Goal: Find specific page/section: Find specific page/section

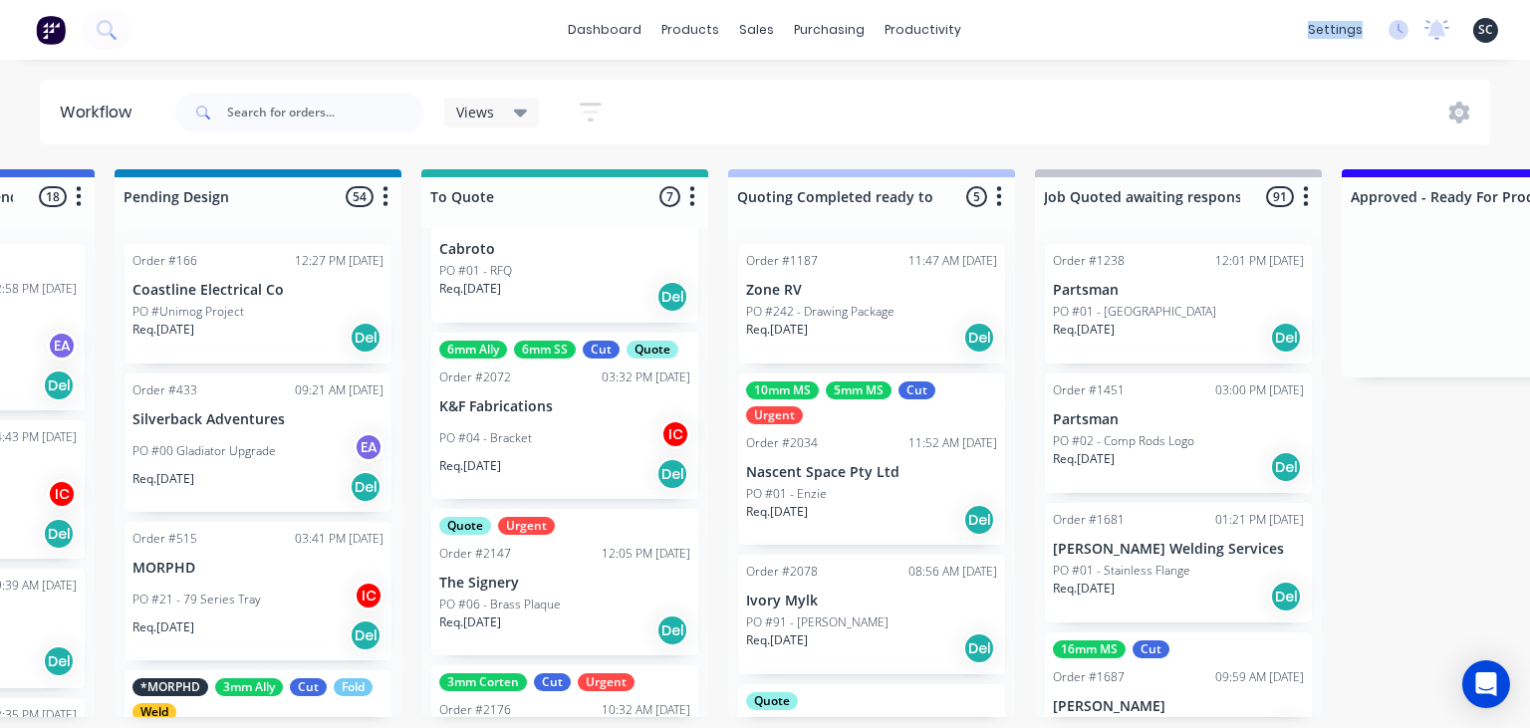
scroll to position [703, 0]
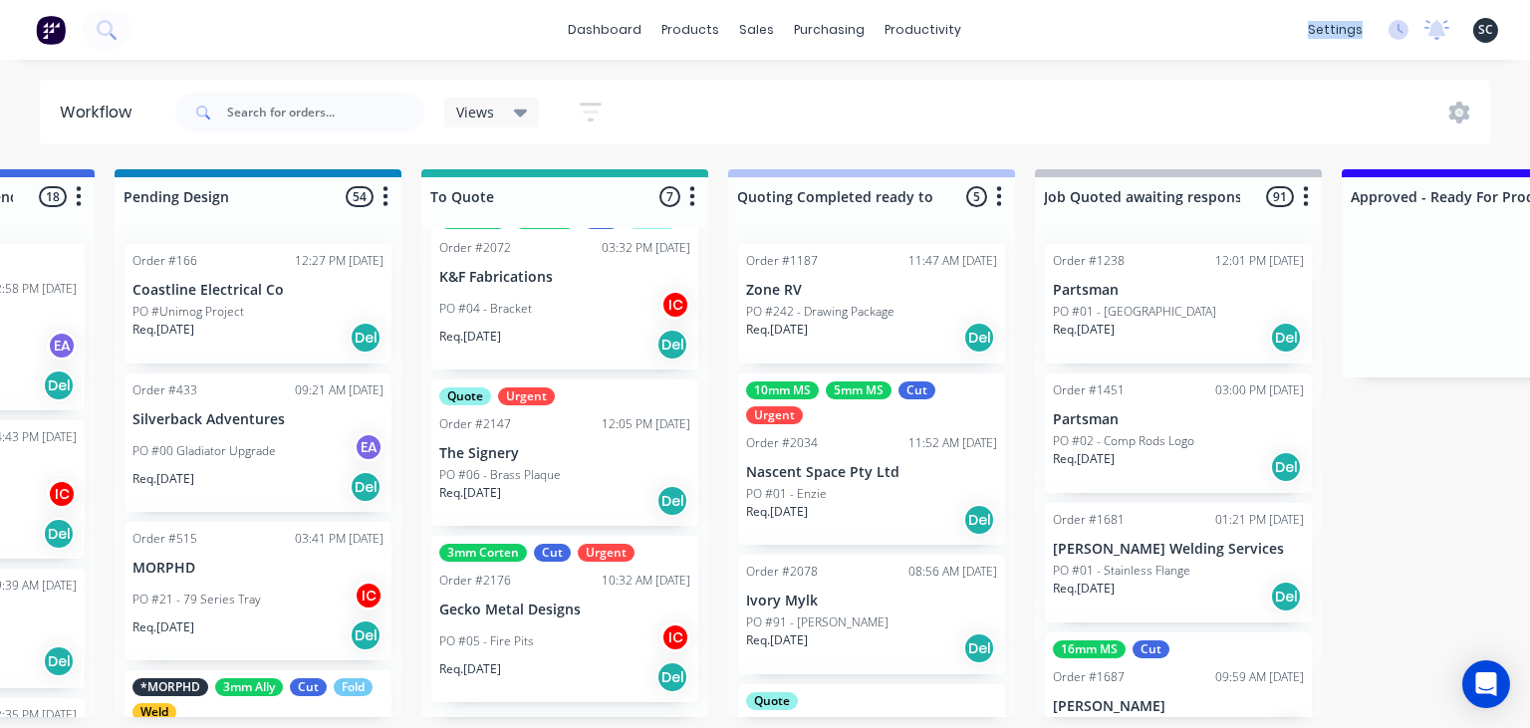
click at [552, 466] on p "PO #06 - Brass Plaque" at bounding box center [500, 475] width 122 height 18
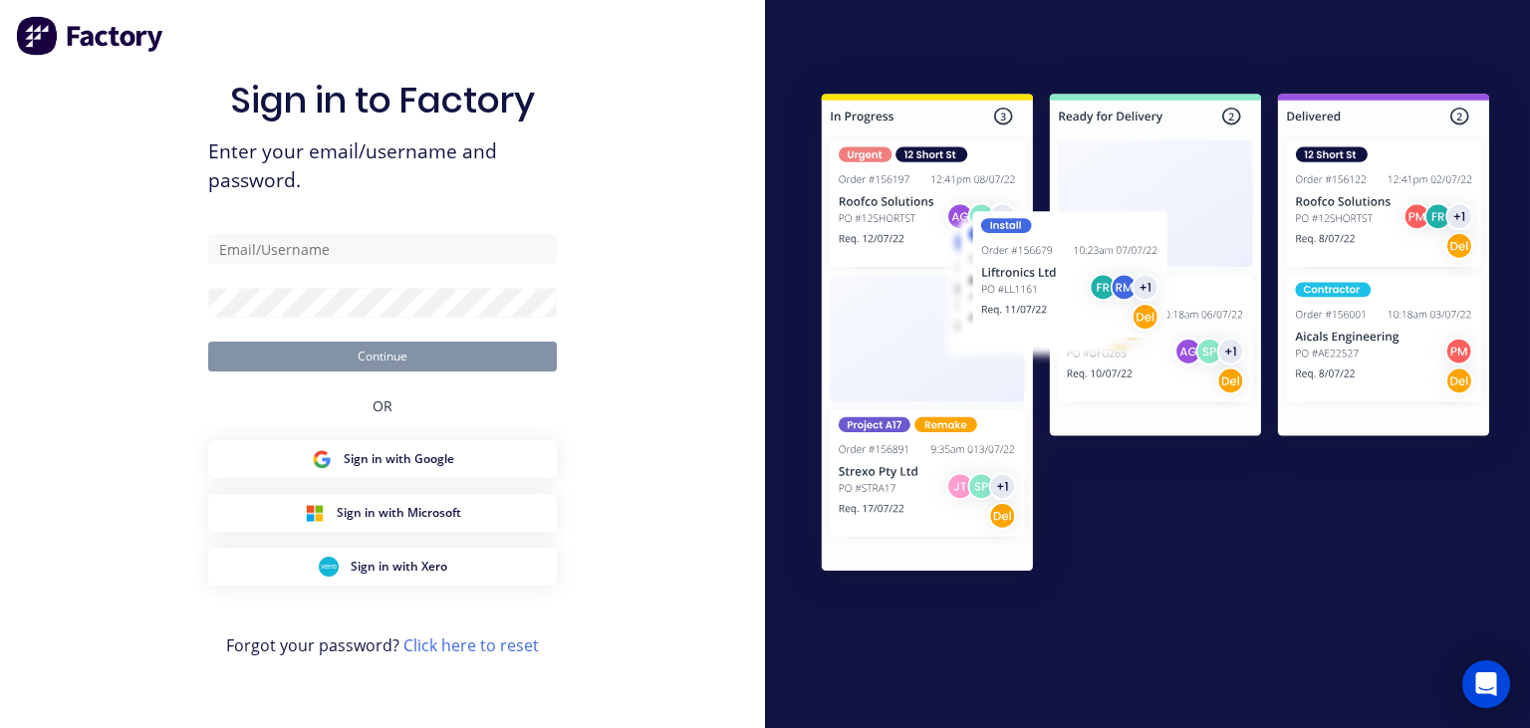
type input "[EMAIL_ADDRESS][DOMAIN_NAME]"
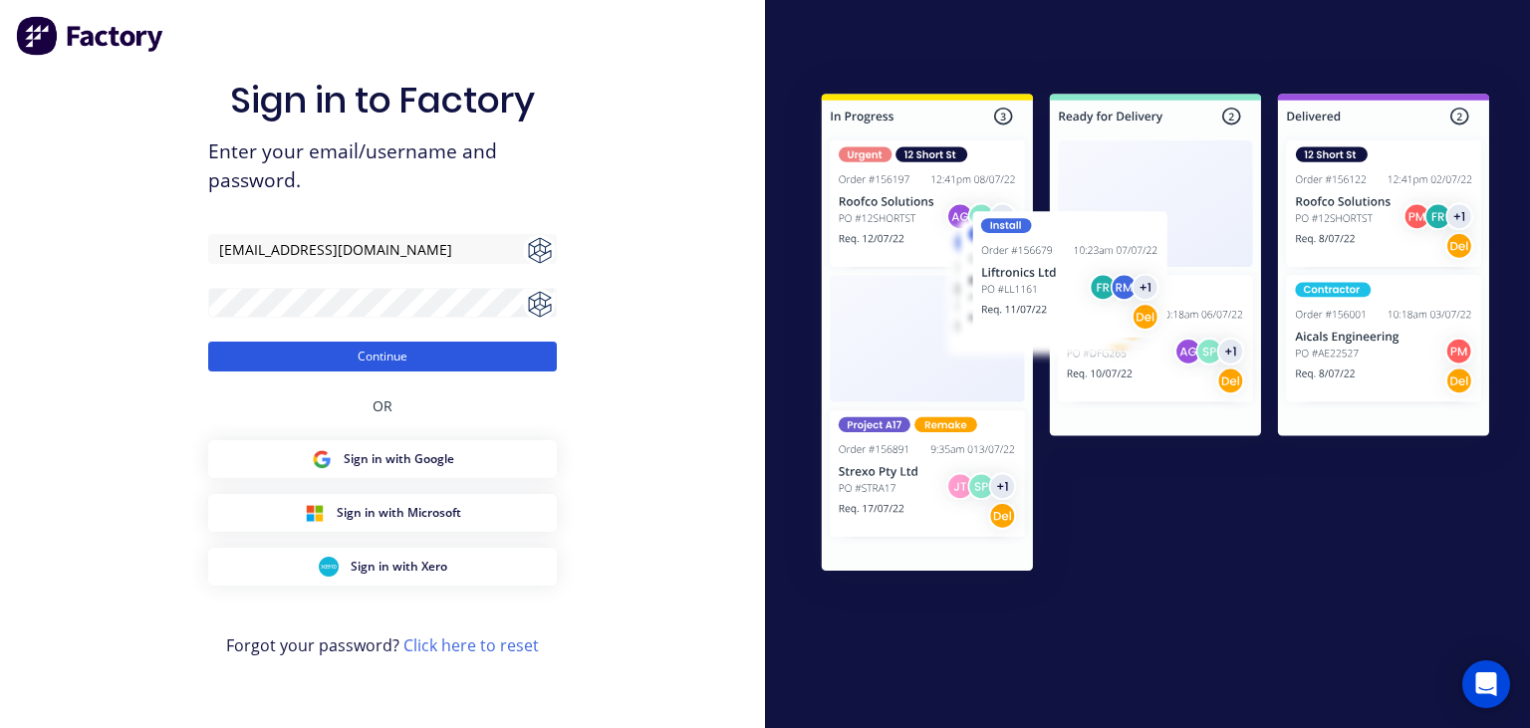
click at [450, 365] on button "Continue" at bounding box center [382, 357] width 349 height 30
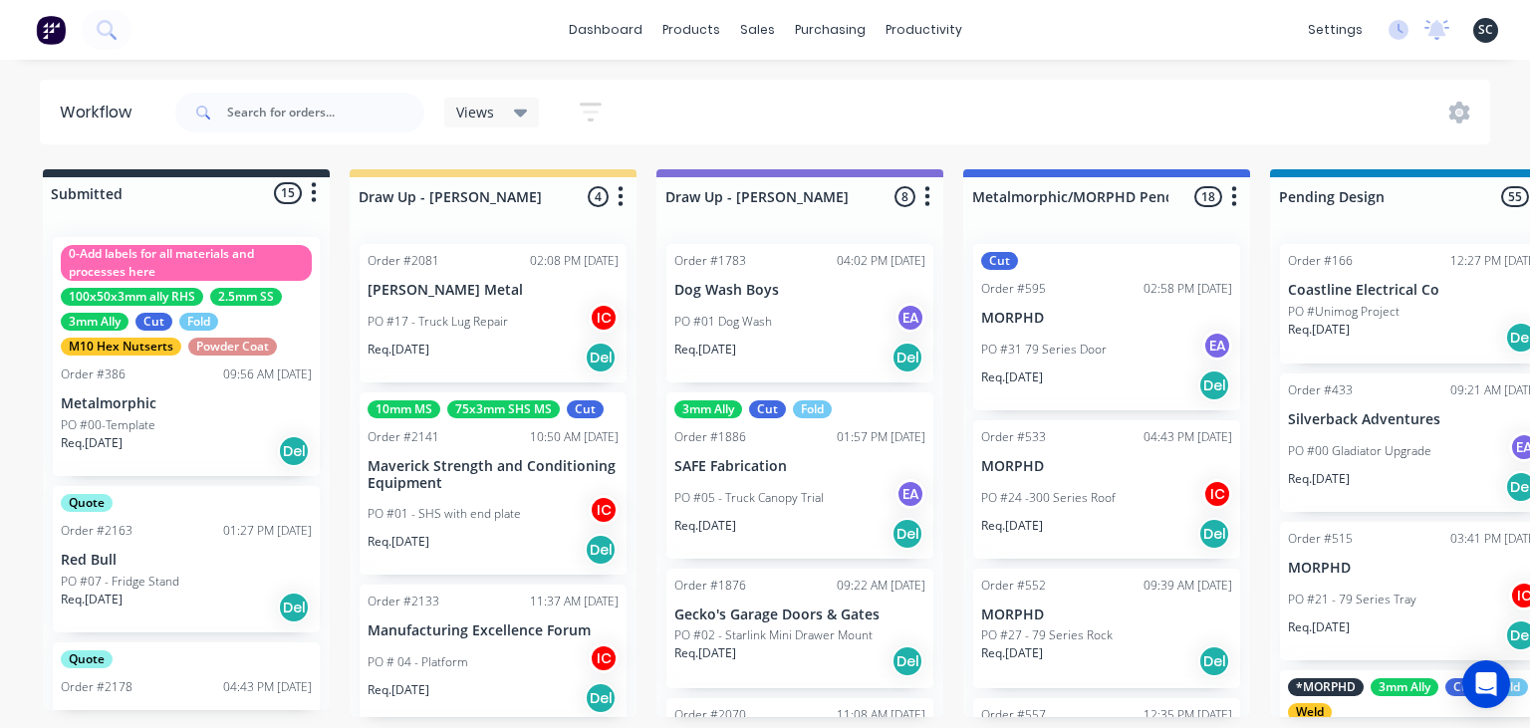
scroll to position [169, 0]
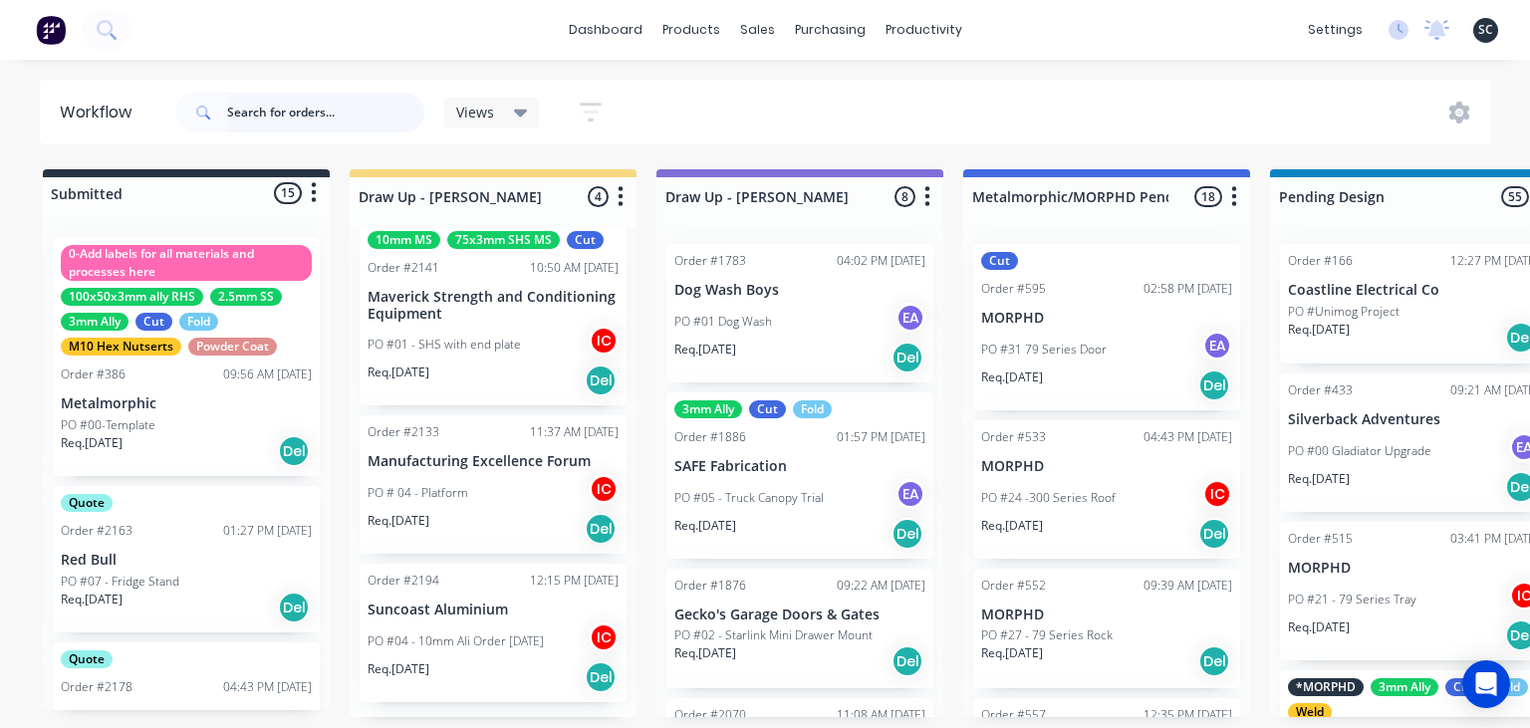
click at [307, 113] on input "text" at bounding box center [325, 113] width 197 height 40
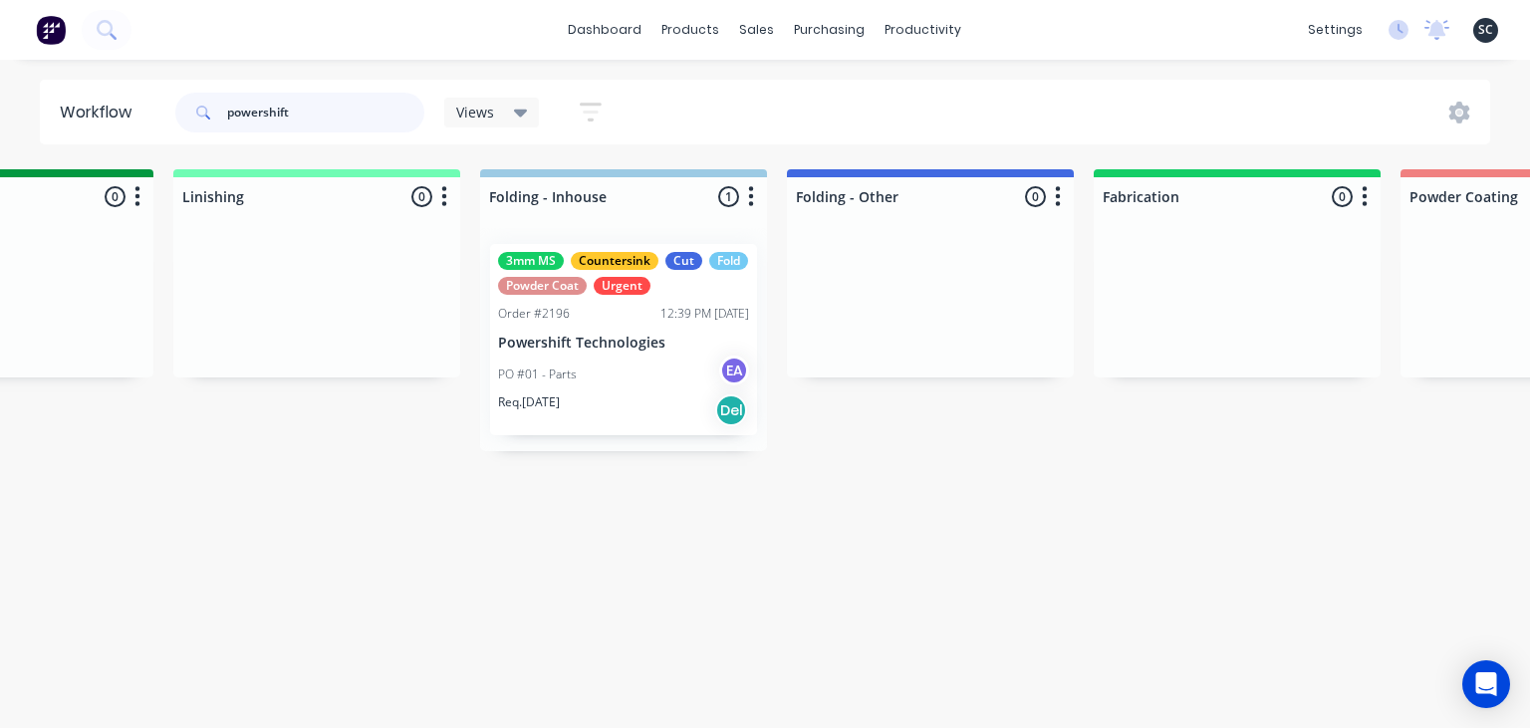
scroll to position [0, 4161]
type input "powershift"
click at [668, 395] on div "Req. [DATE] Del" at bounding box center [627, 410] width 251 height 34
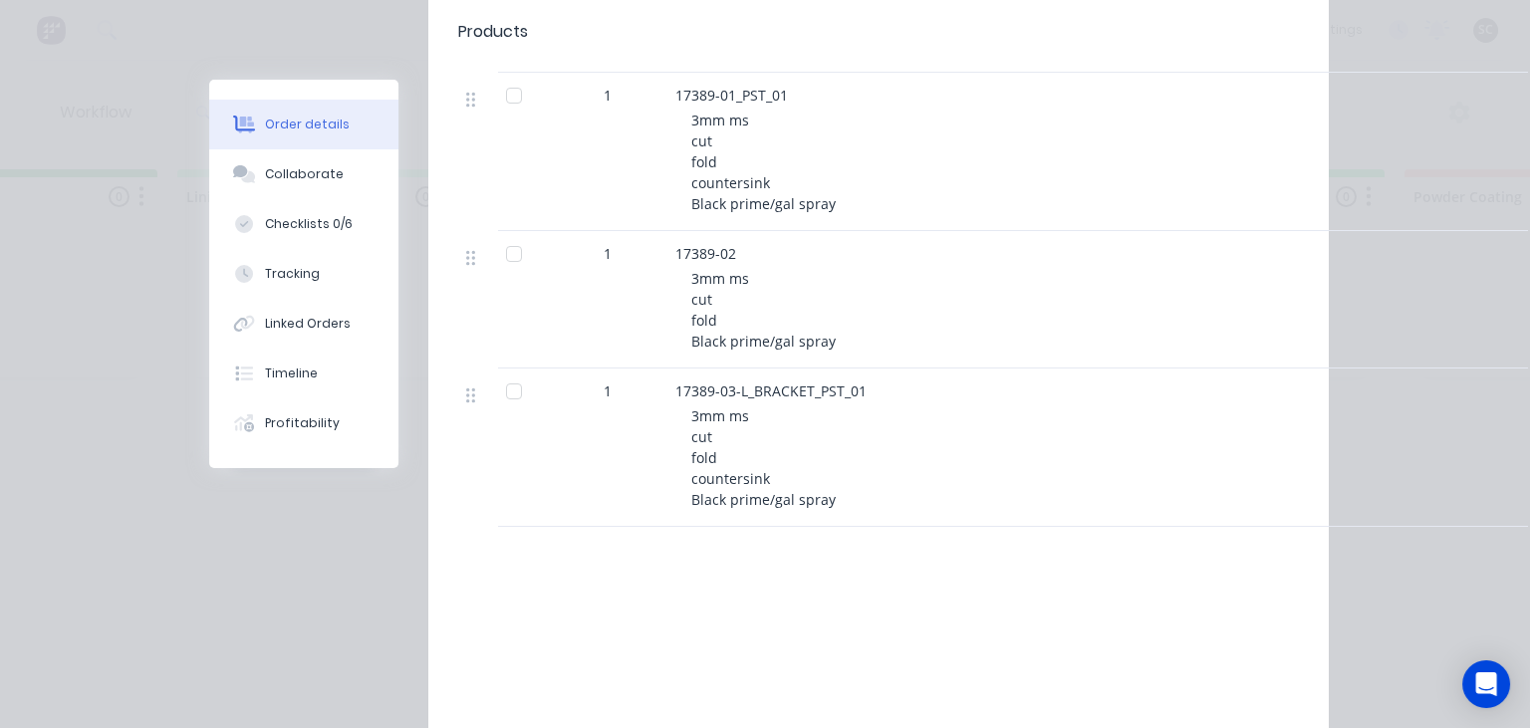
scroll to position [1147, 0]
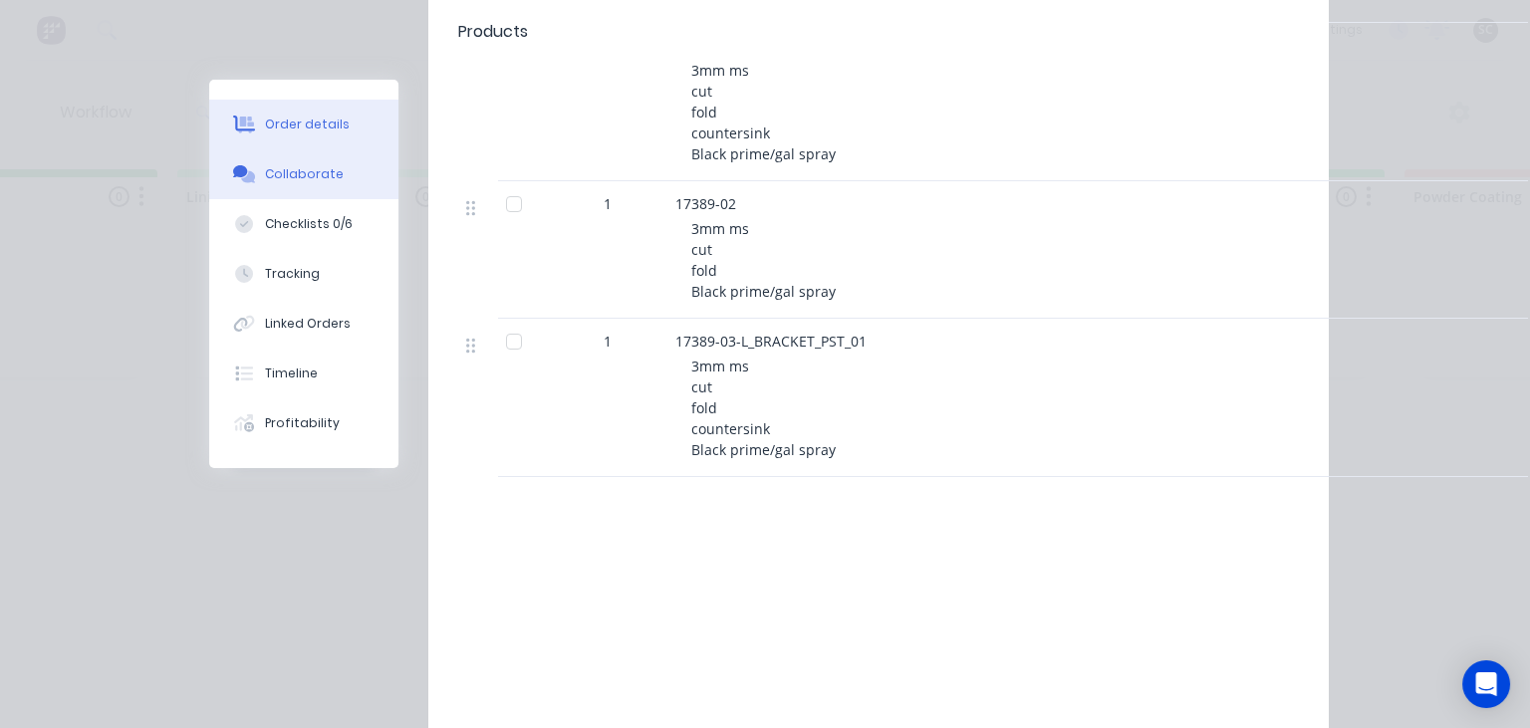
click at [302, 173] on div "Collaborate" at bounding box center [304, 174] width 79 height 18
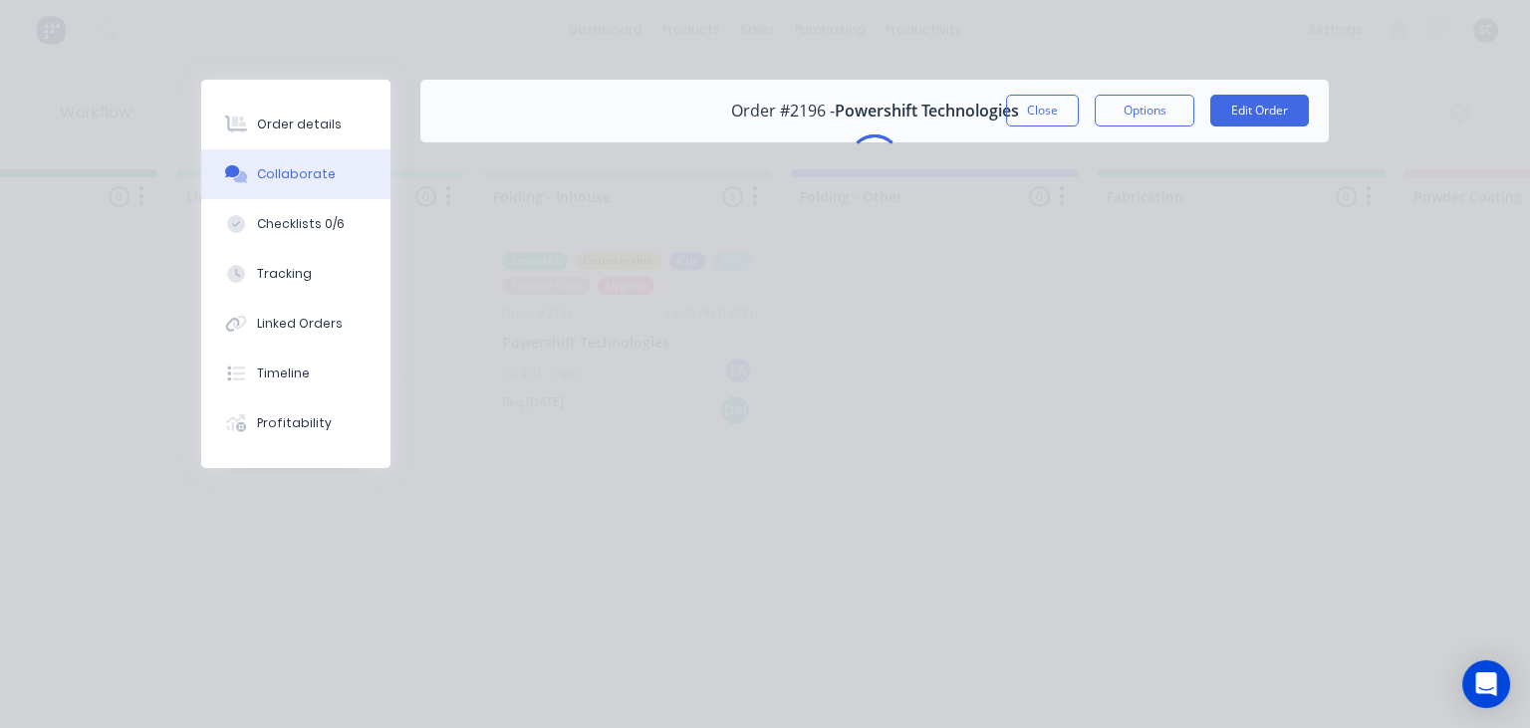
scroll to position [0, 0]
click at [1046, 98] on button "Close" at bounding box center [1042, 111] width 73 height 32
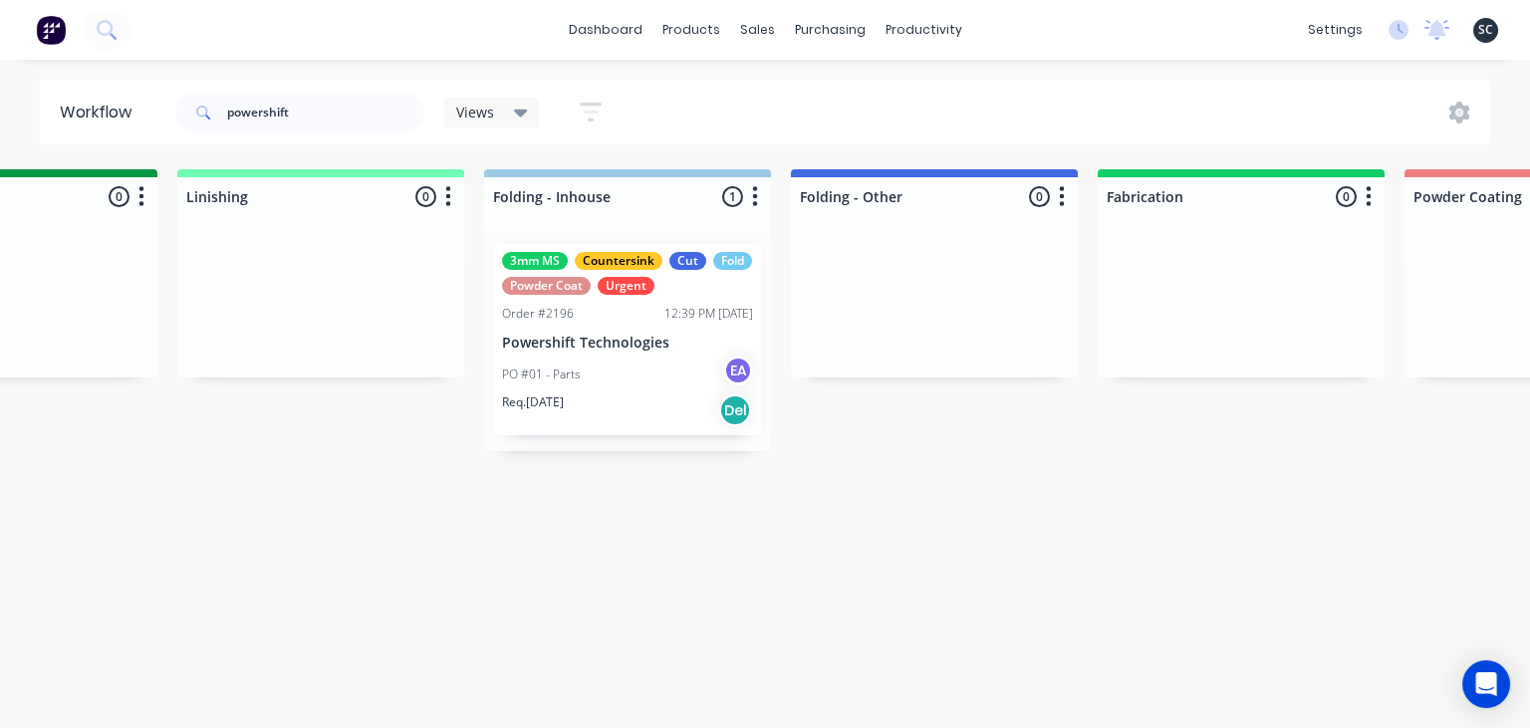
click at [622, 374] on div "PO #01 - Parts EA" at bounding box center [627, 375] width 251 height 38
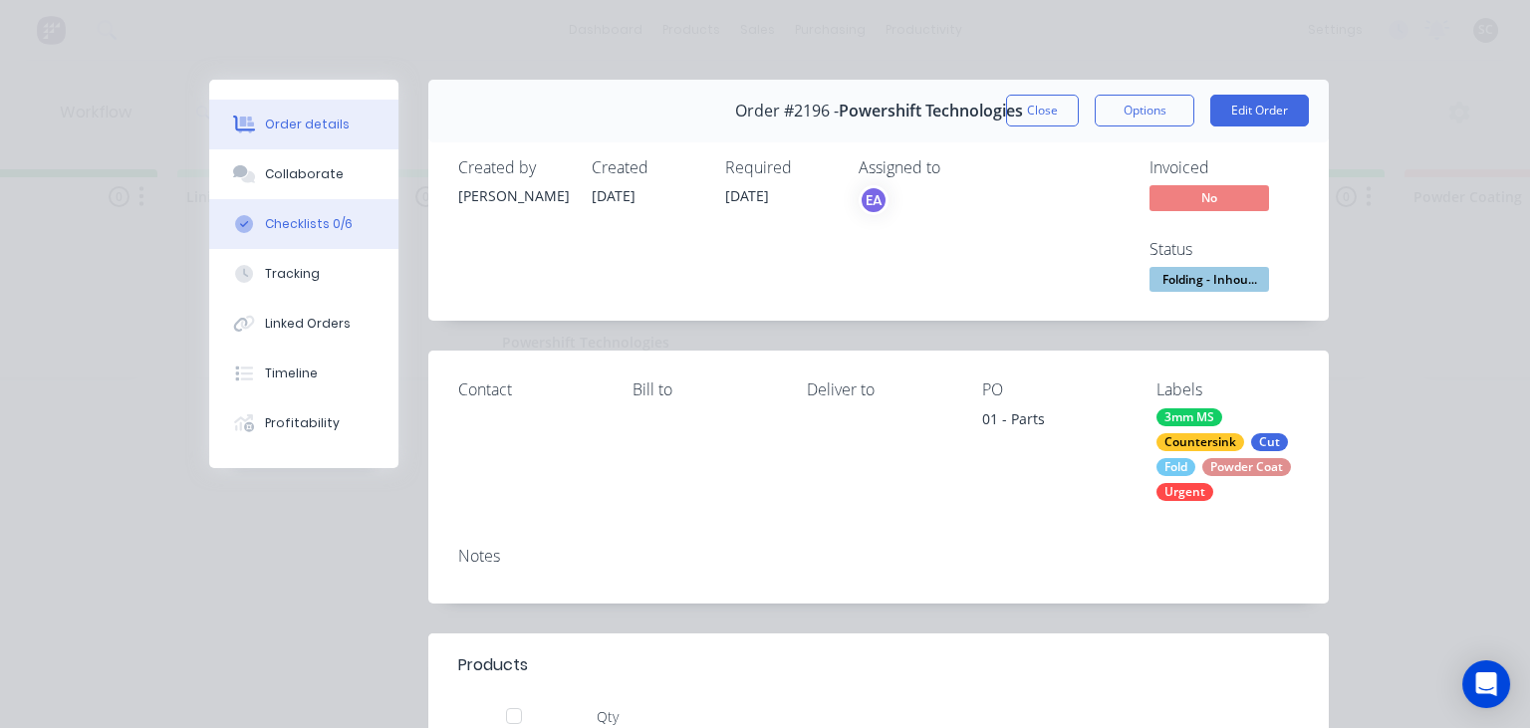
click at [333, 229] on div "Checklists 0/6" at bounding box center [309, 224] width 88 height 18
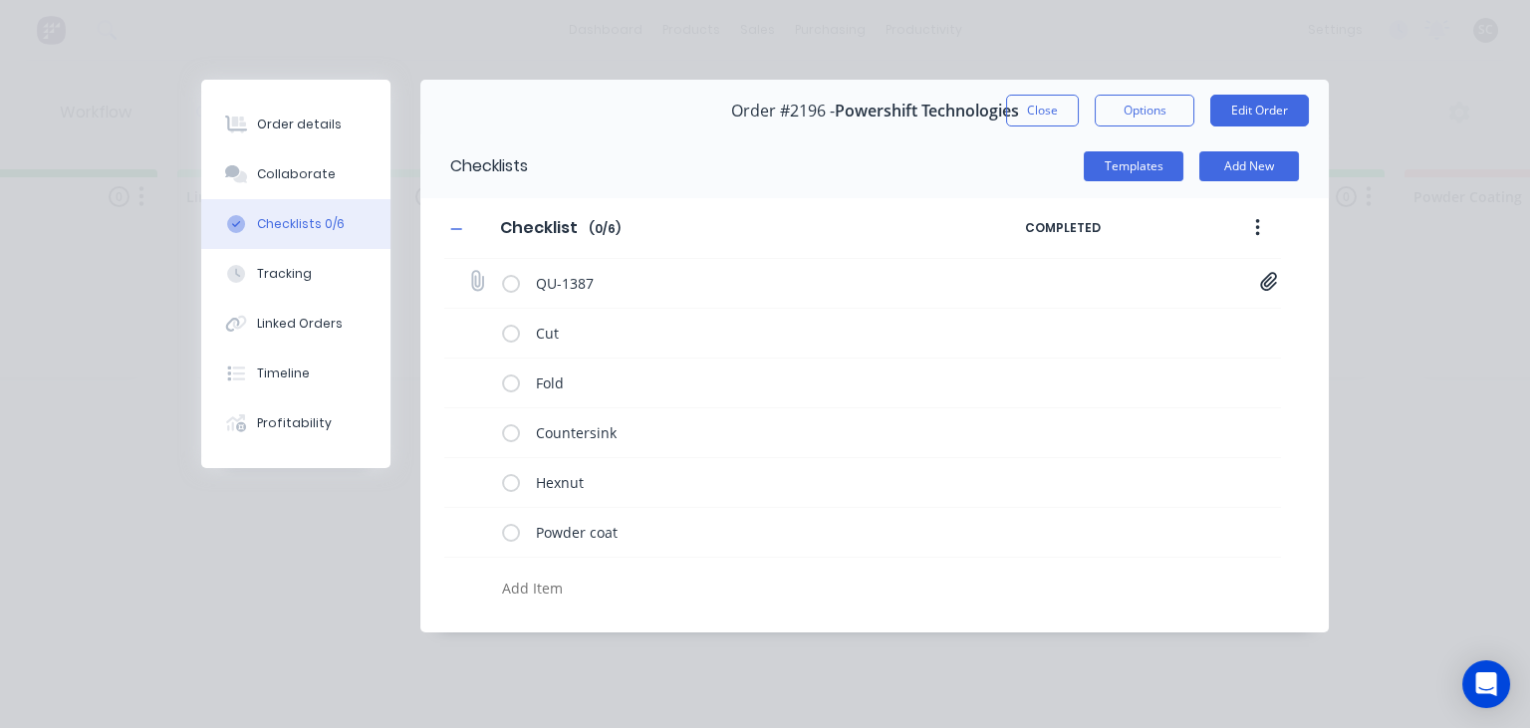
click at [1273, 287] on icon at bounding box center [1268, 281] width 17 height 19
click at [1085, 328] on link "Quote QU1376.pdf" at bounding box center [1108, 325] width 232 height 21
click at [344, 175] on button "Collaborate" at bounding box center [295, 174] width 189 height 50
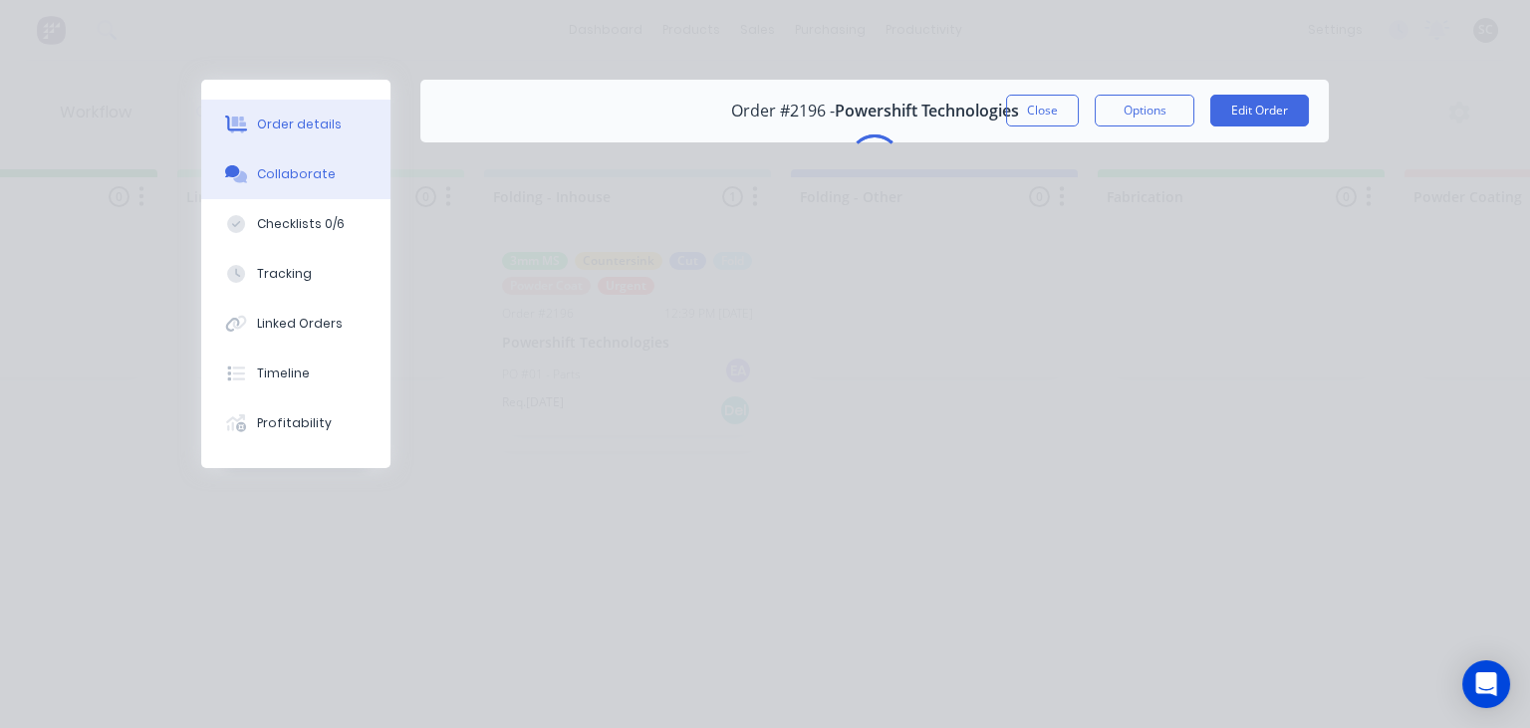
click at [310, 127] on div "Order details" at bounding box center [299, 125] width 85 height 18
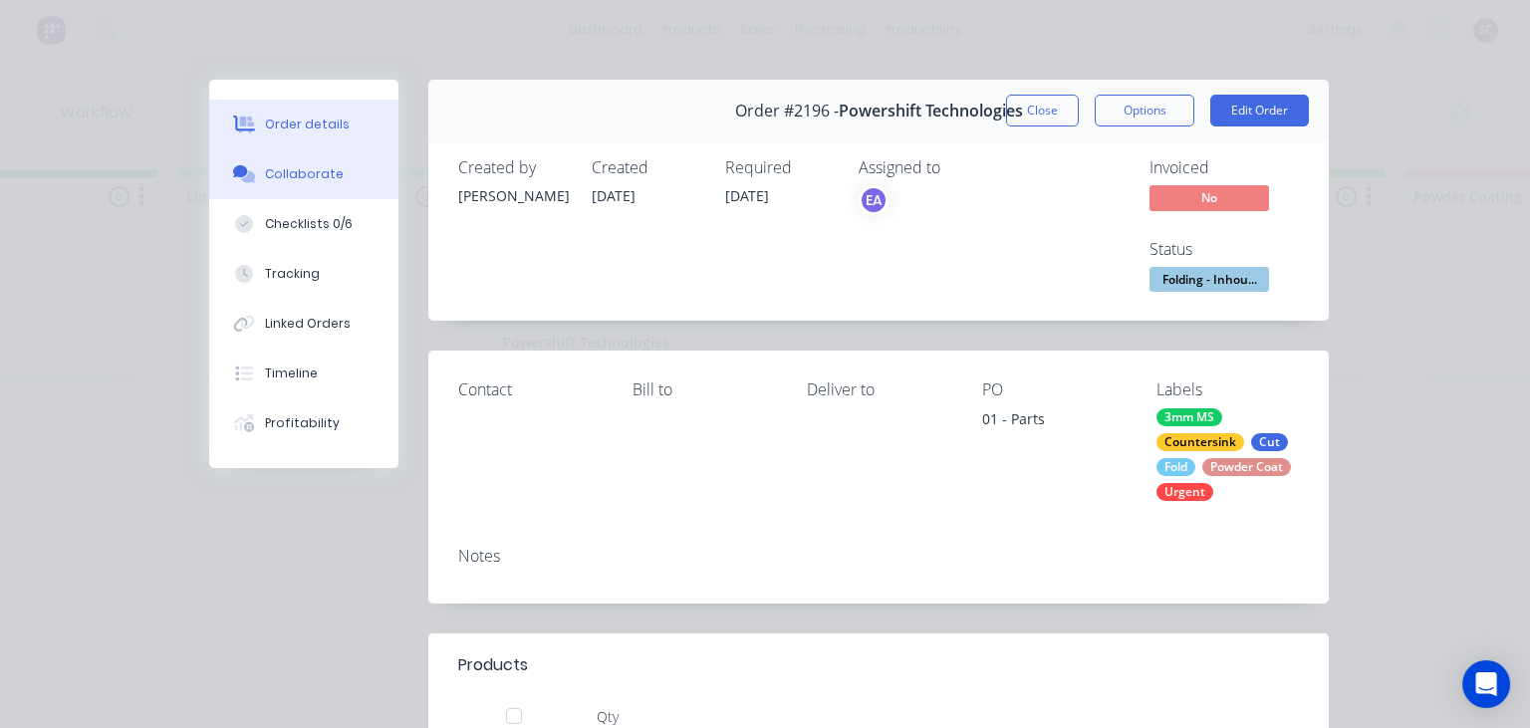
click at [316, 175] on div "Collaborate" at bounding box center [304, 174] width 79 height 18
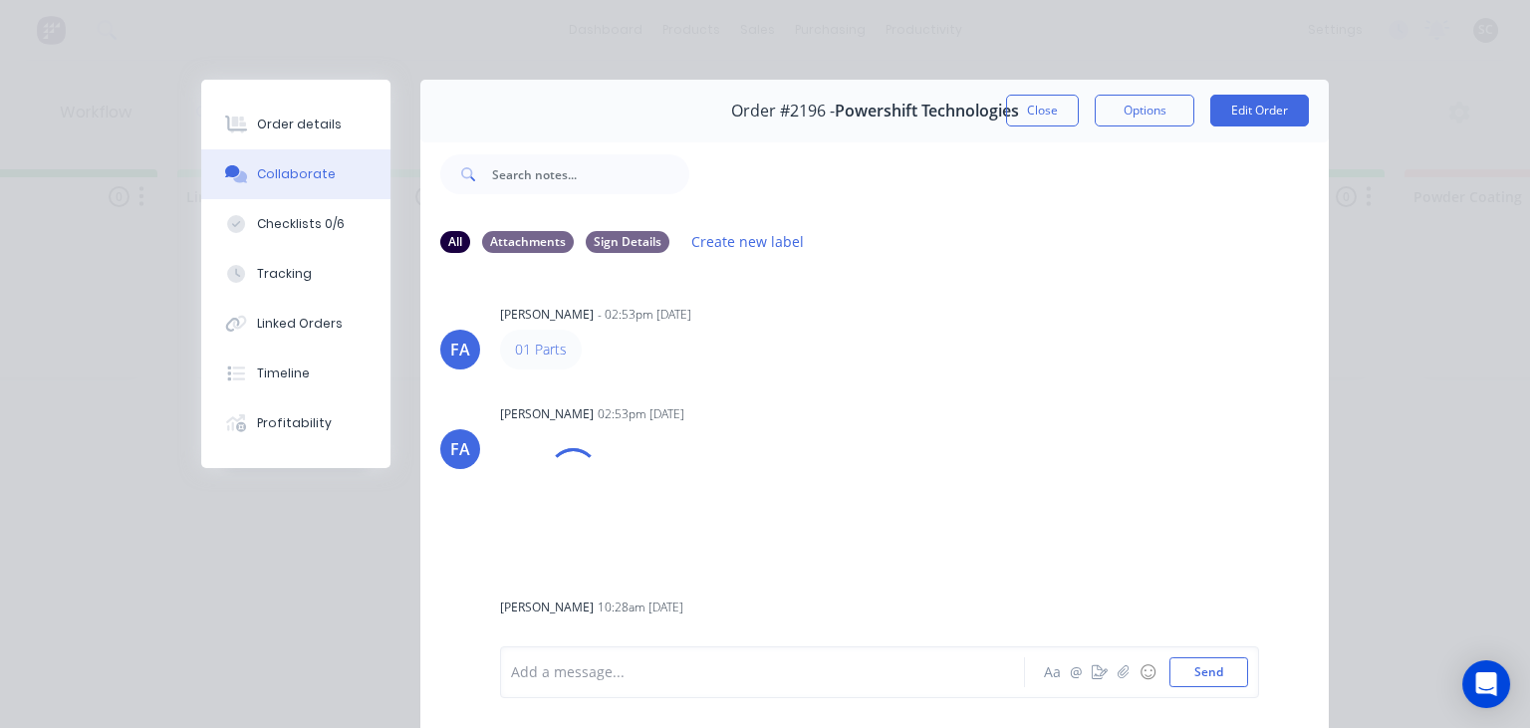
click at [842, 388] on div "[PERSON_NAME] [PERSON_NAME] - 02:53pm [DATE] 01 Parts [PERSON_NAME] [PERSON_NAM…" at bounding box center [874, 457] width 908 height 375
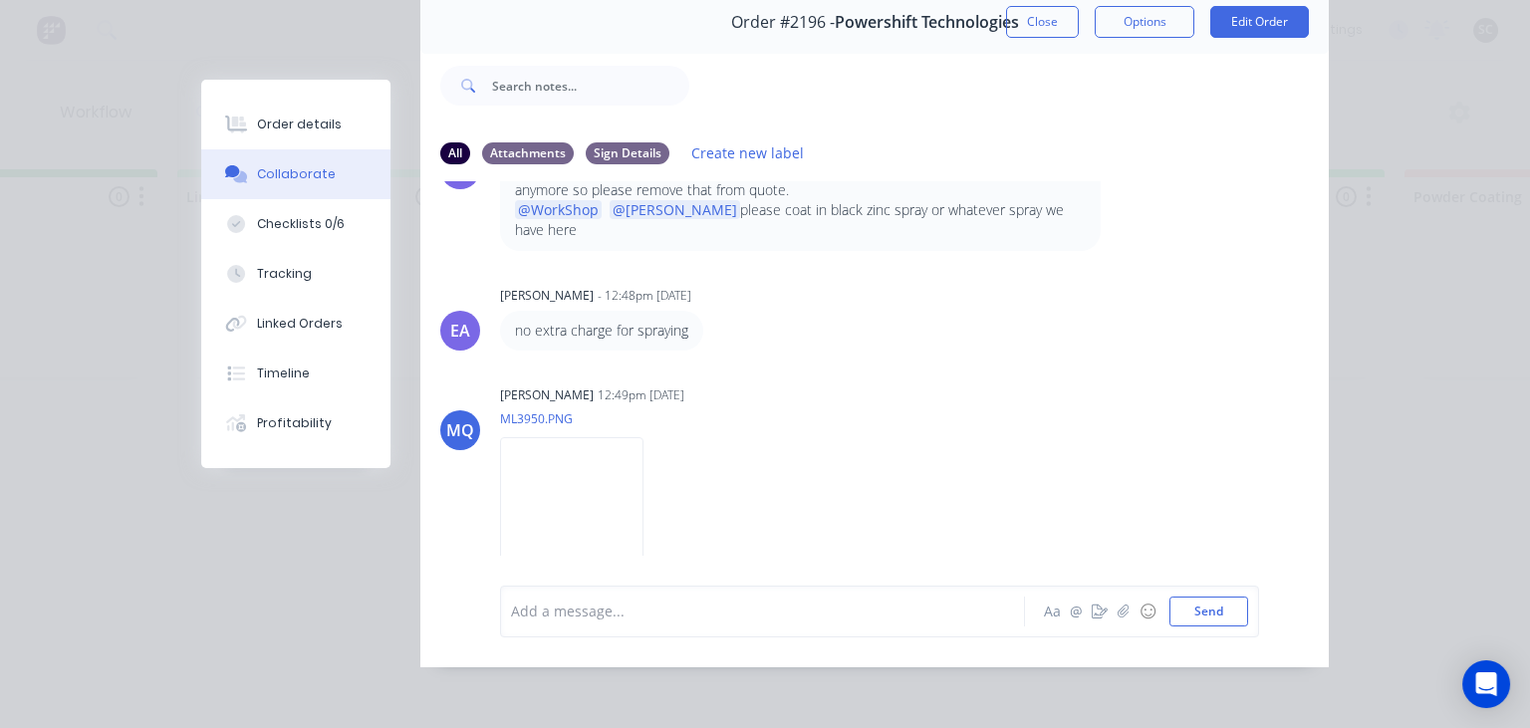
scroll to position [1358, 0]
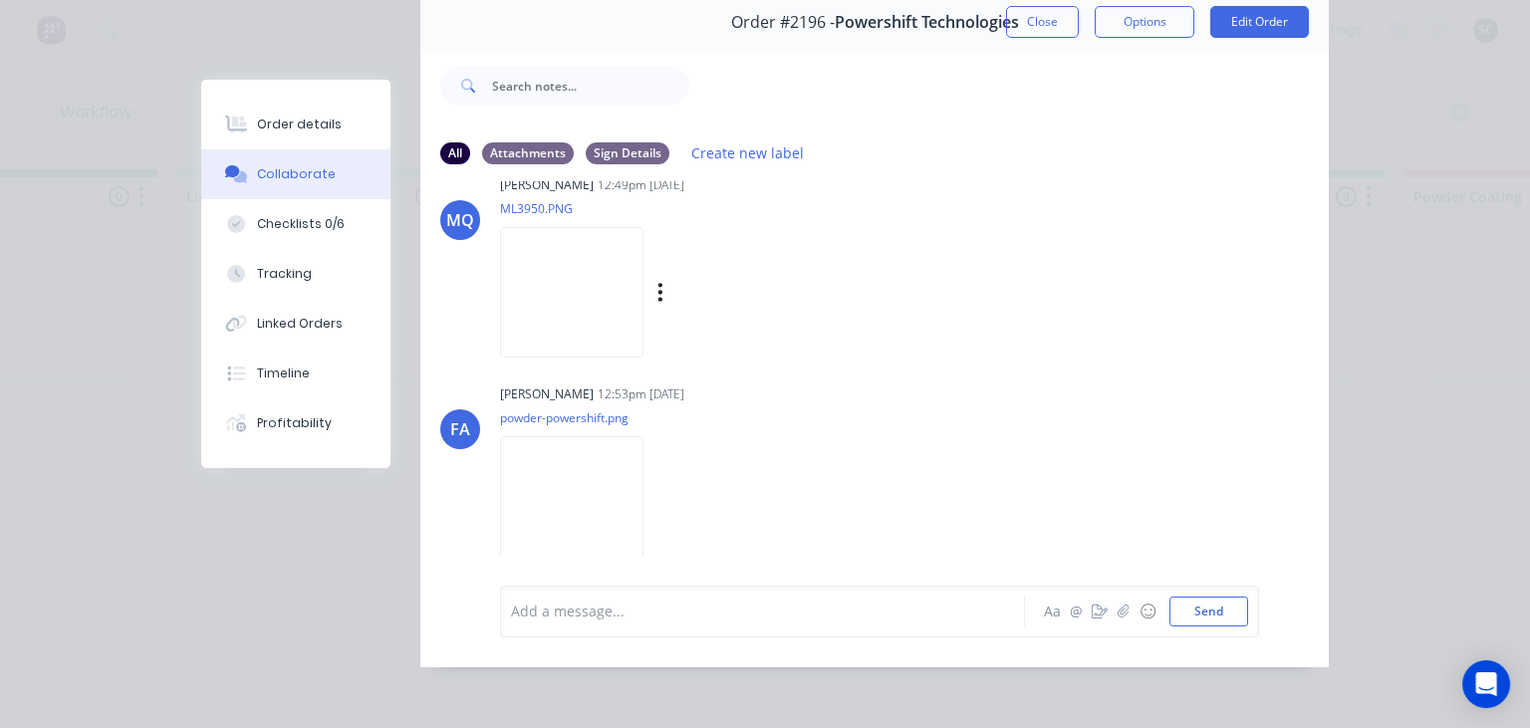
click at [624, 296] on img at bounding box center [571, 292] width 143 height 130
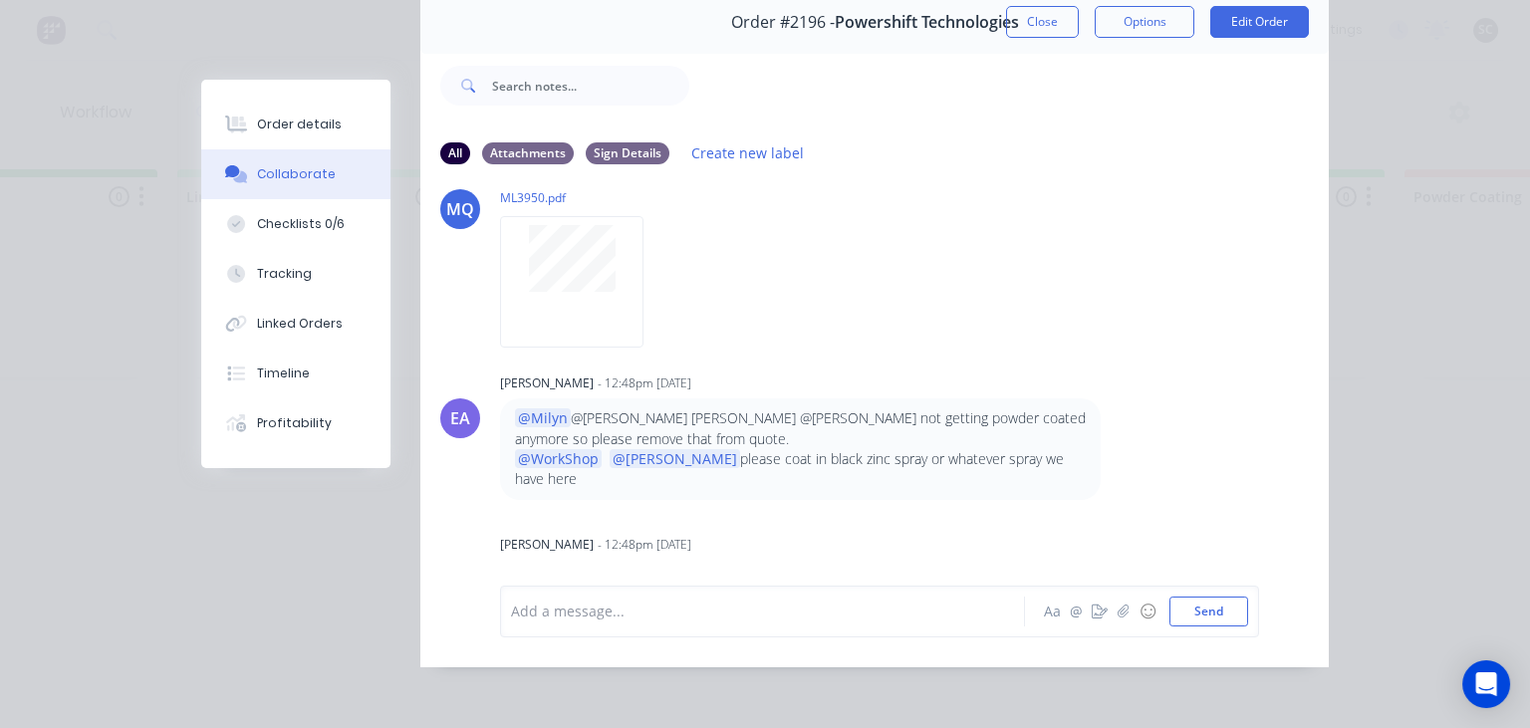
scroll to position [784, 0]
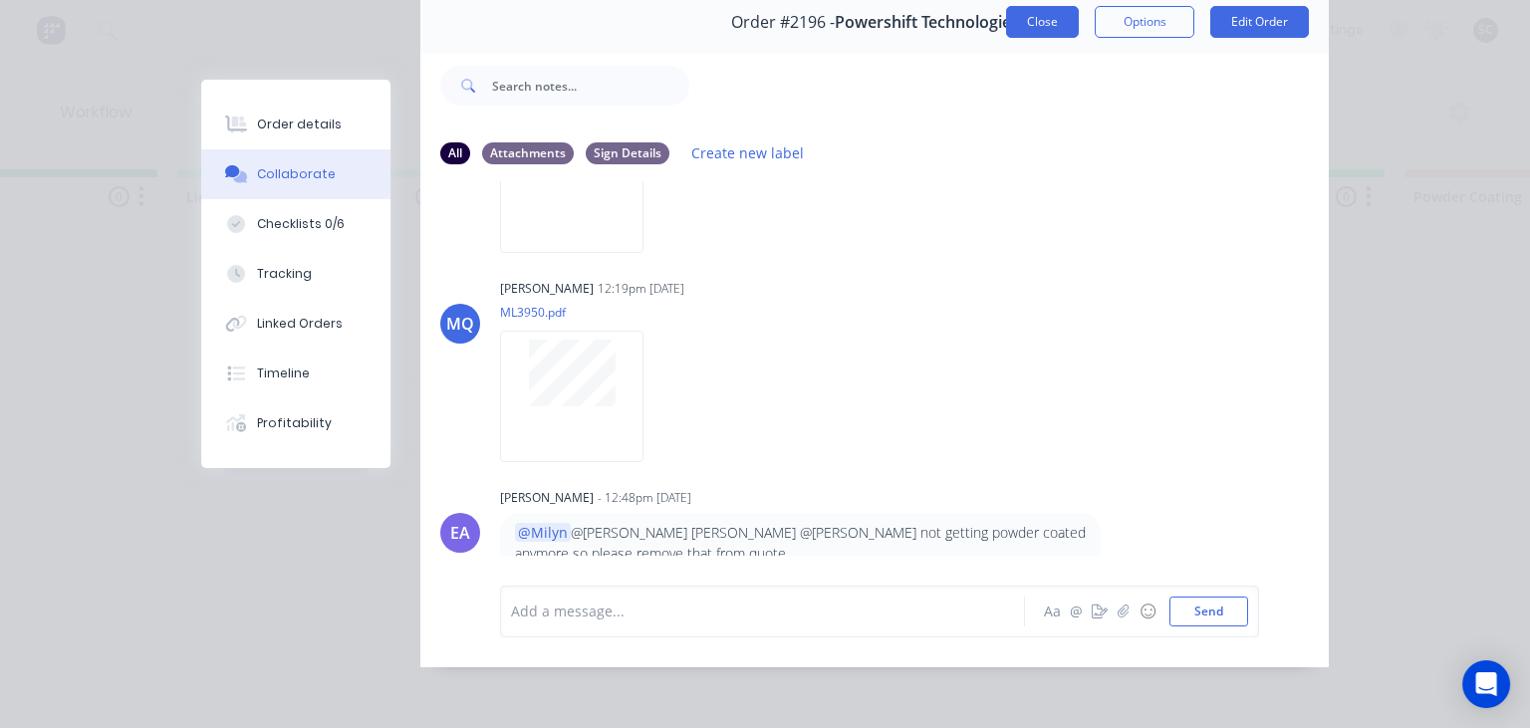
click at [1037, 28] on button "Close" at bounding box center [1042, 22] width 73 height 32
click at [1037, 28] on div "dashboard products sales purchasing productivity dashboard products Product Cat…" at bounding box center [765, 30] width 1530 height 60
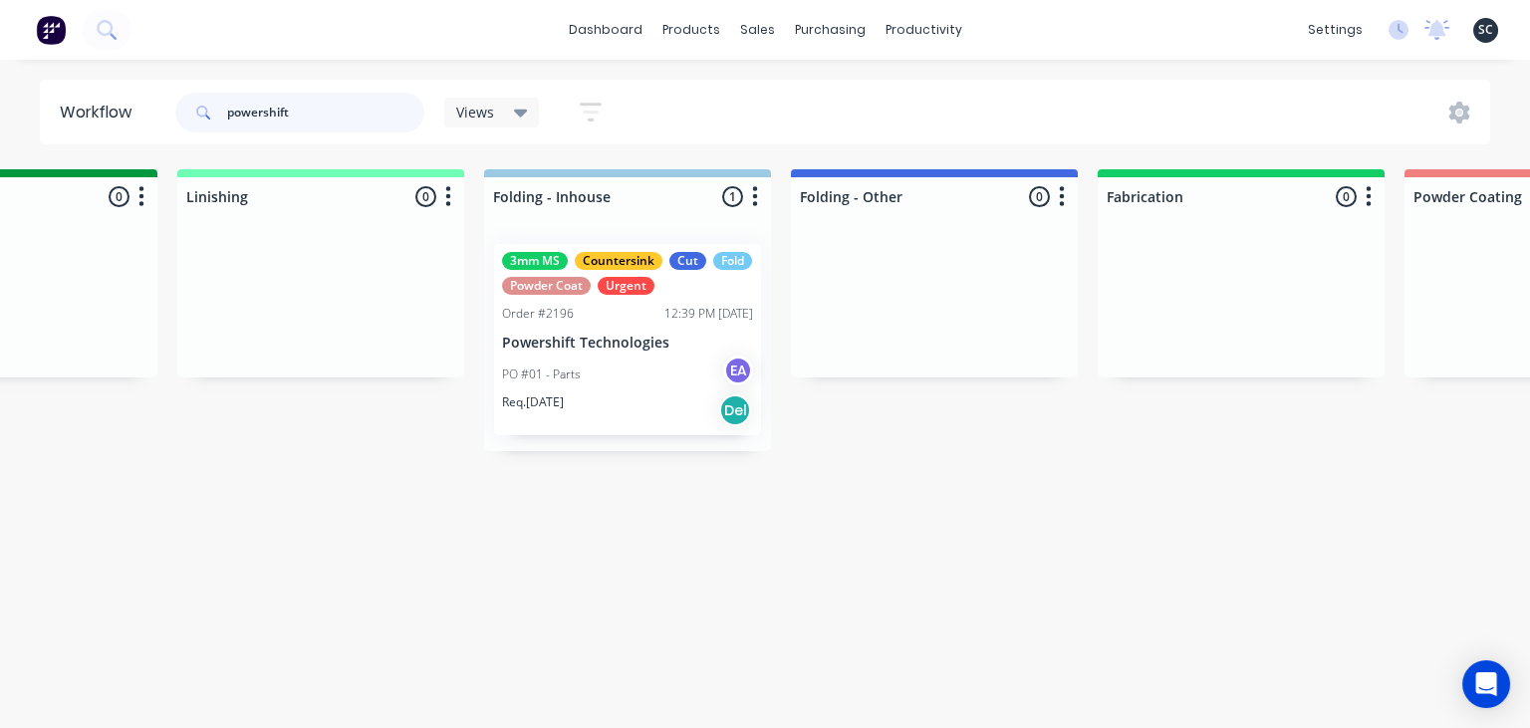
drag, startPoint x: 313, startPoint y: 115, endPoint x: 143, endPoint y: 121, distance: 169.4
click at [227, 122] on input "powershift" at bounding box center [325, 113] width 197 height 40
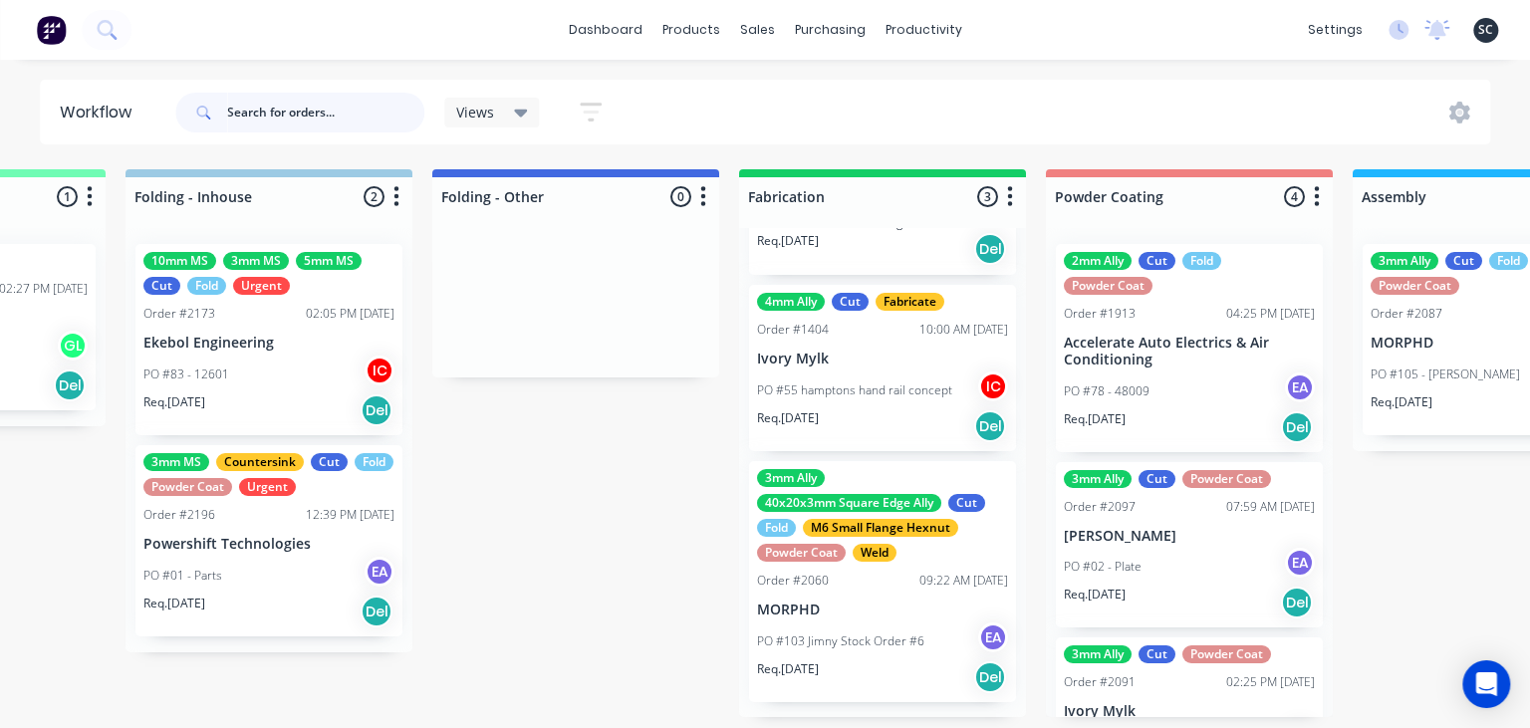
scroll to position [279, 0]
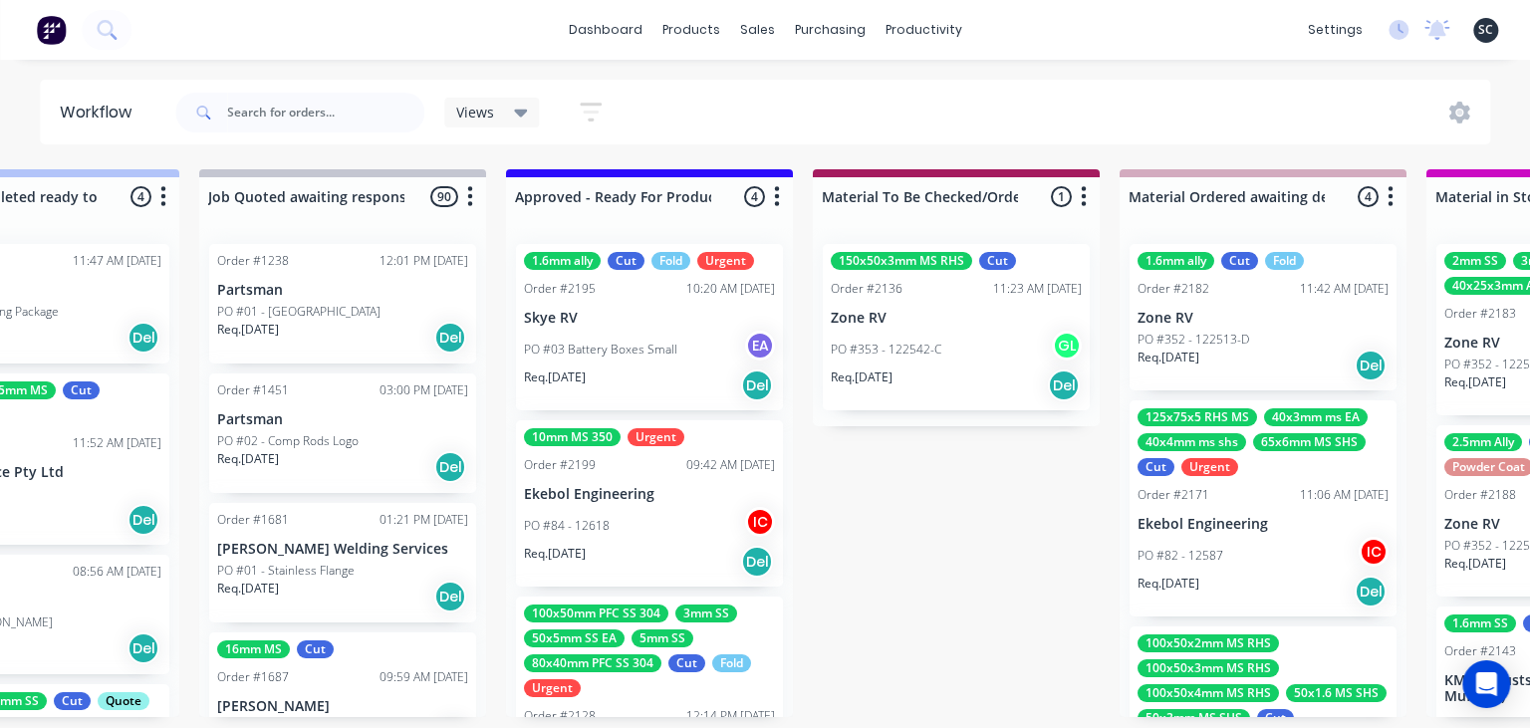
scroll to position [0, 1941]
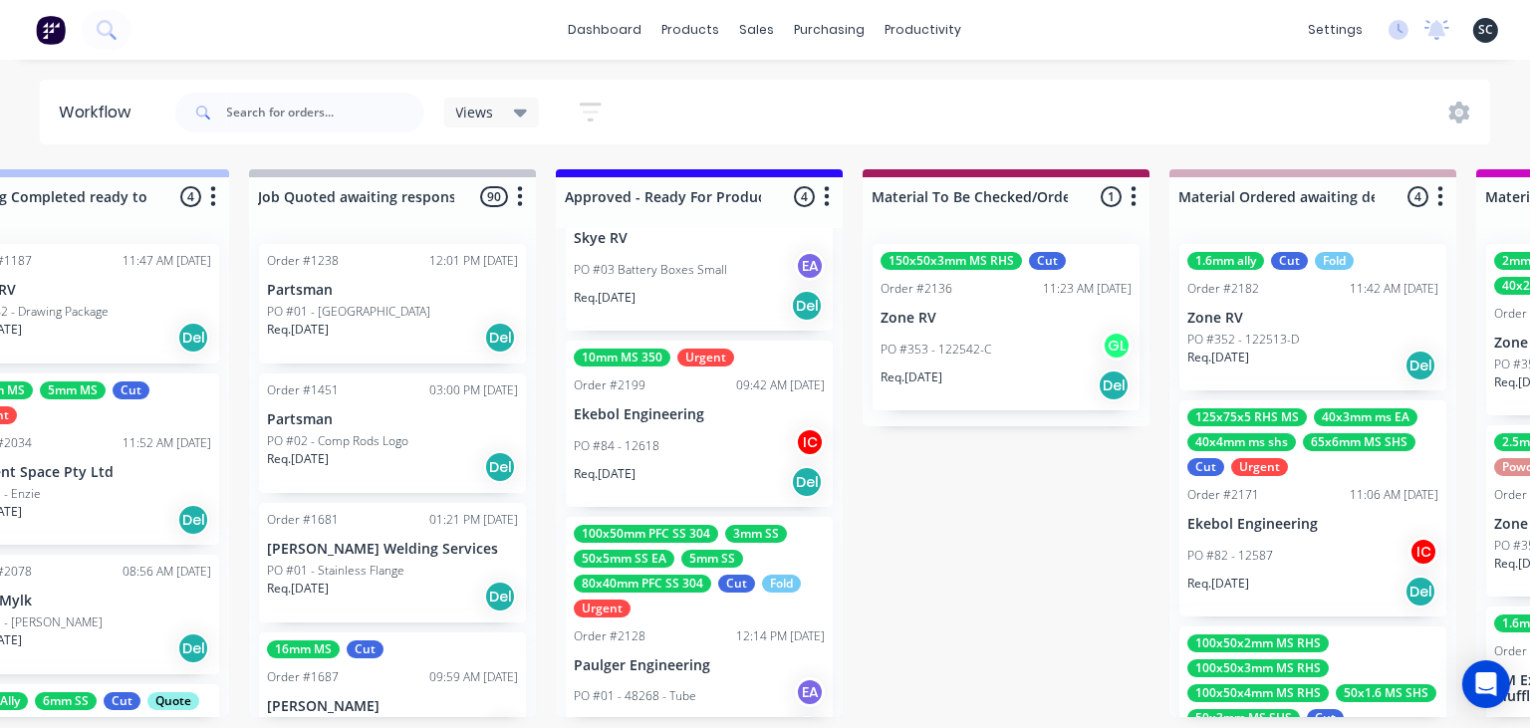
scroll to position [94, 0]
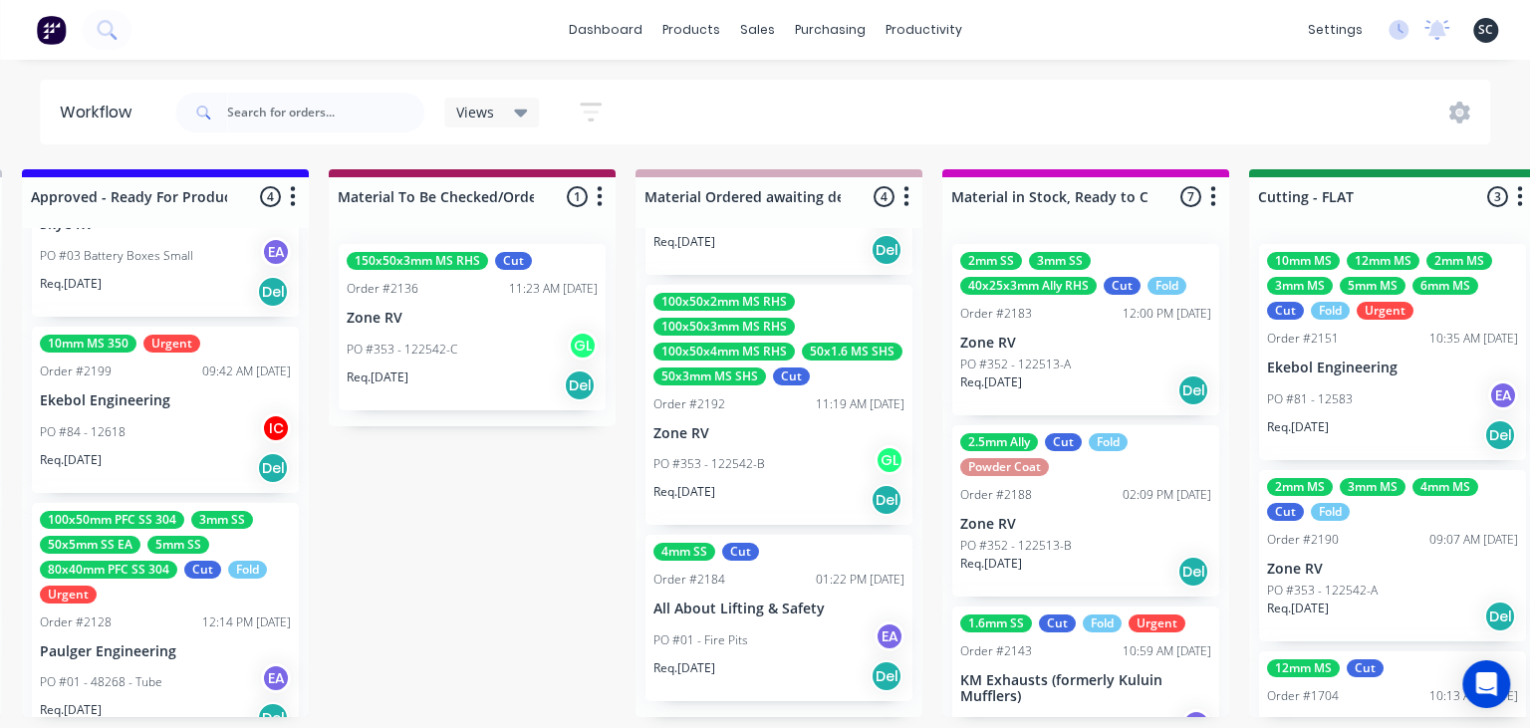
scroll to position [0, 2491]
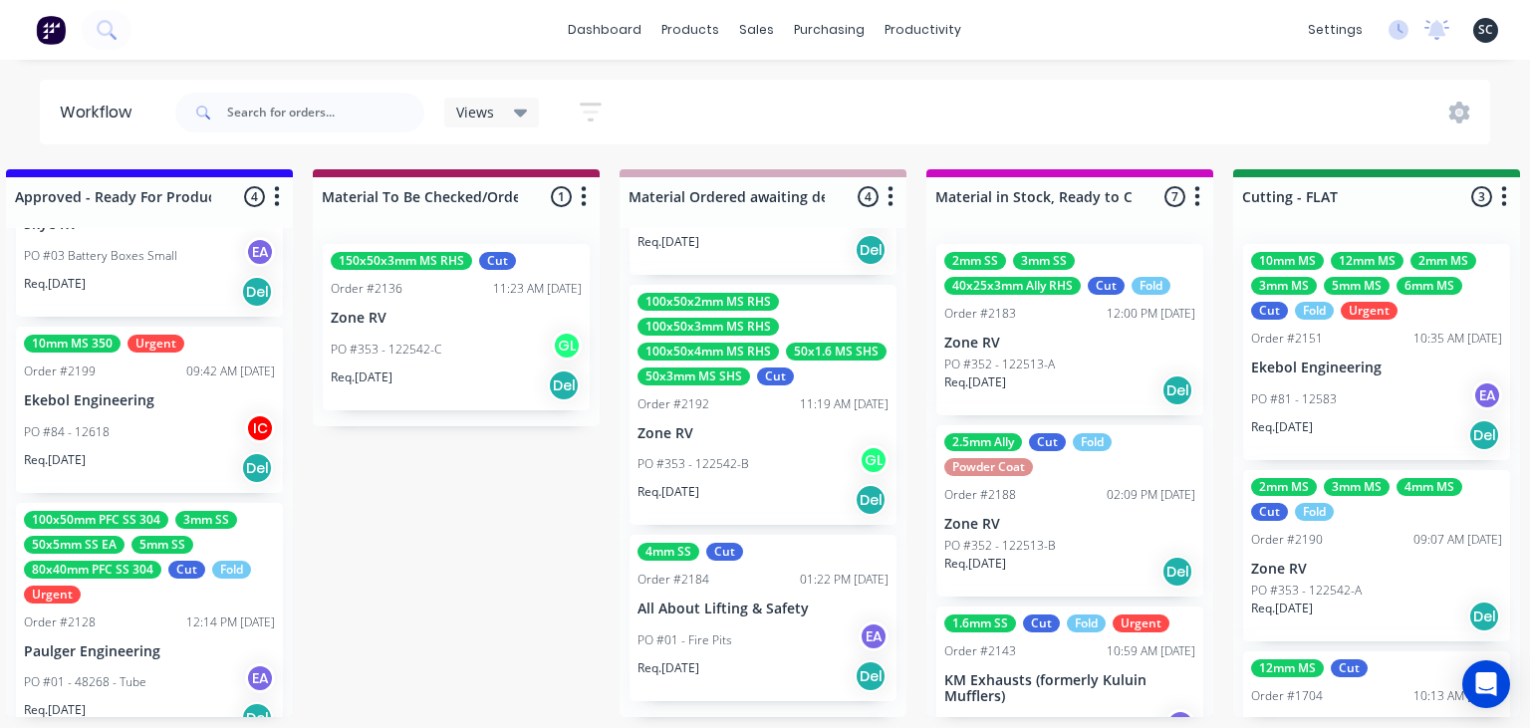
click at [721, 635] on p "PO #01 - Fire Pits" at bounding box center [684, 641] width 95 height 18
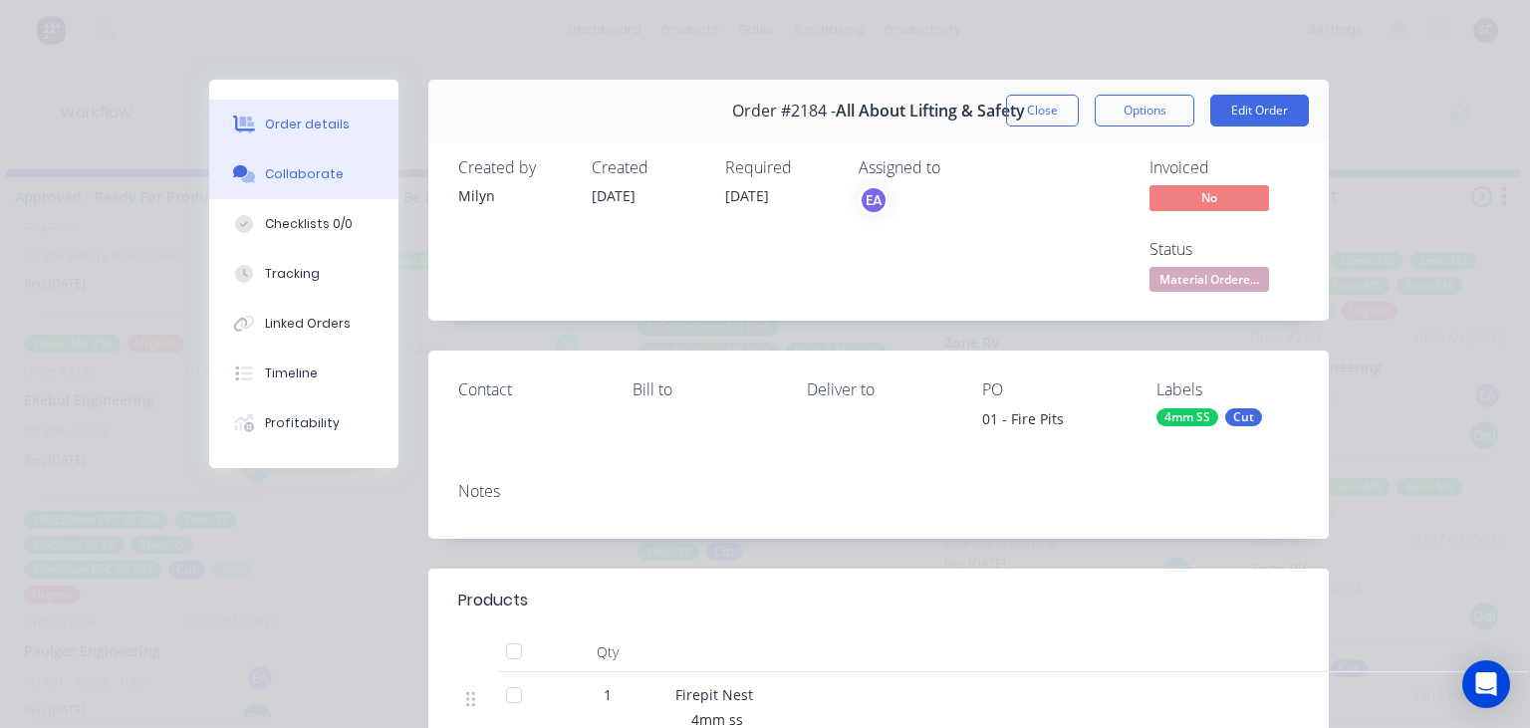
click at [323, 178] on div "Collaborate" at bounding box center [304, 174] width 79 height 18
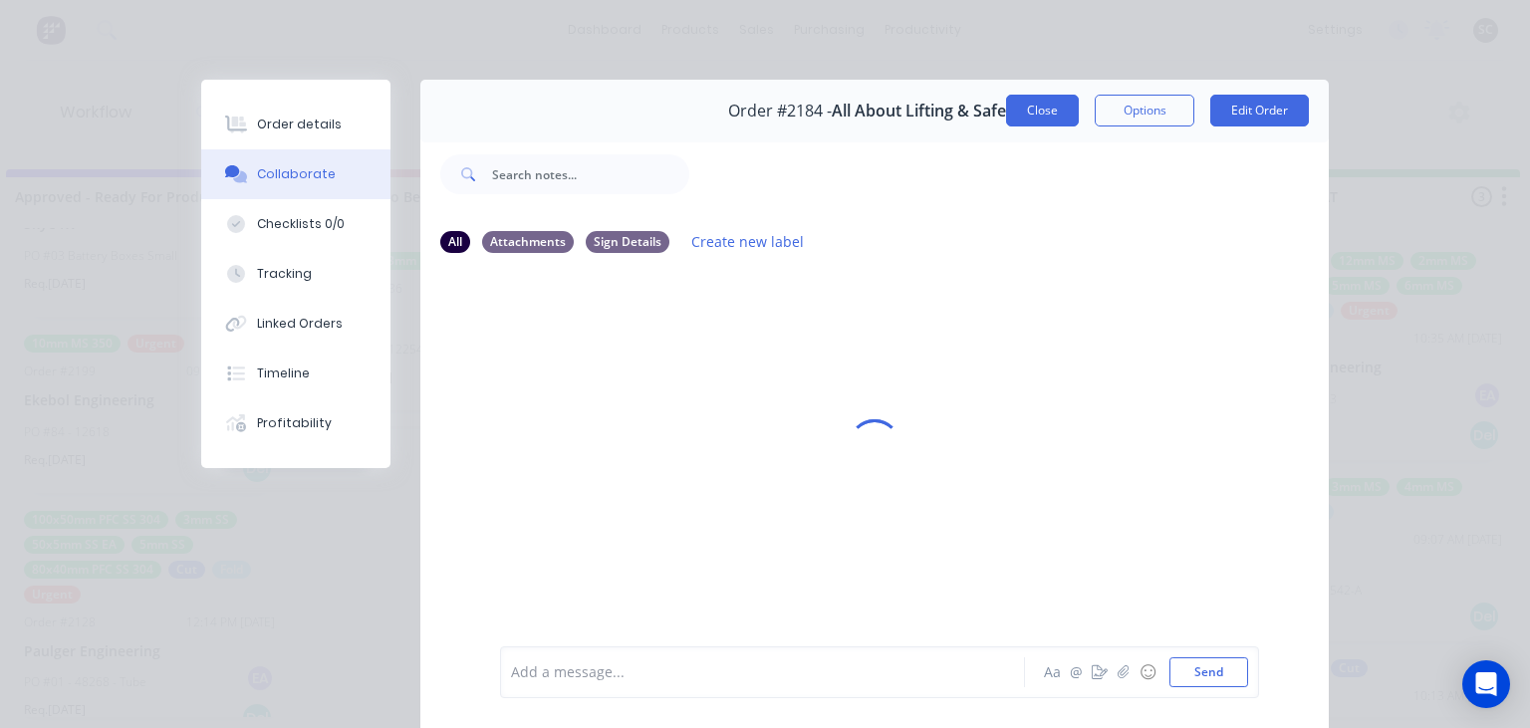
click at [1048, 118] on button "Close" at bounding box center [1042, 111] width 73 height 32
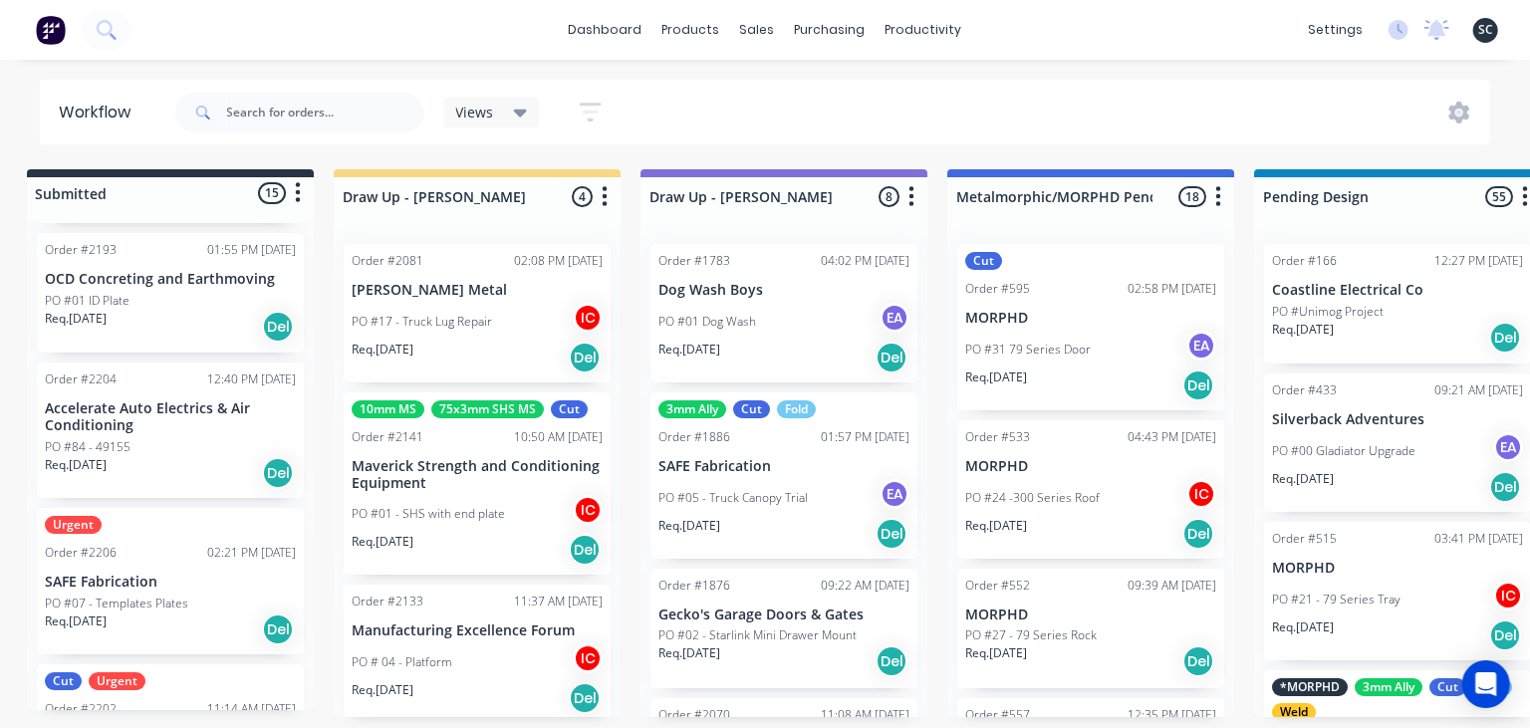
scroll to position [0, 0]
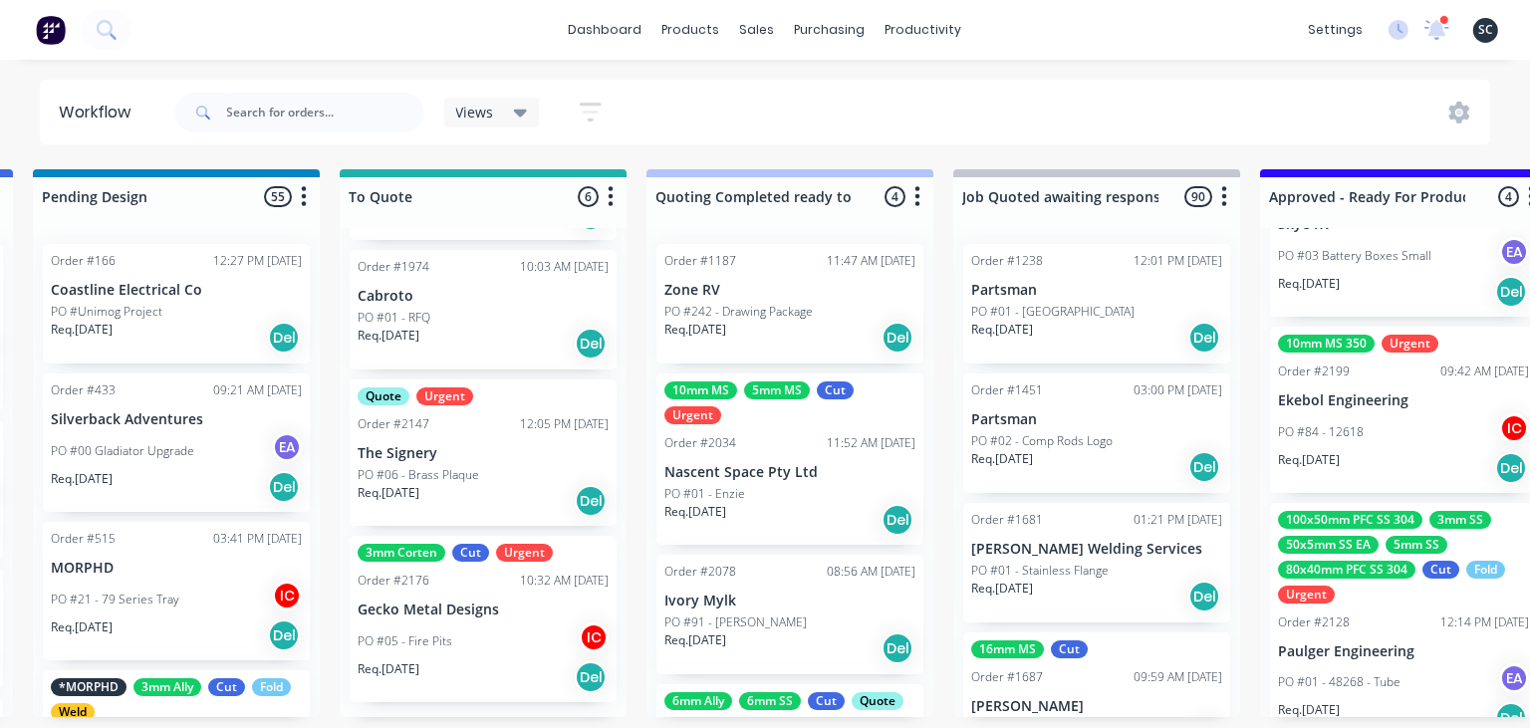
scroll to position [0, 1307]
